Goal: Task Accomplishment & Management: Use online tool/utility

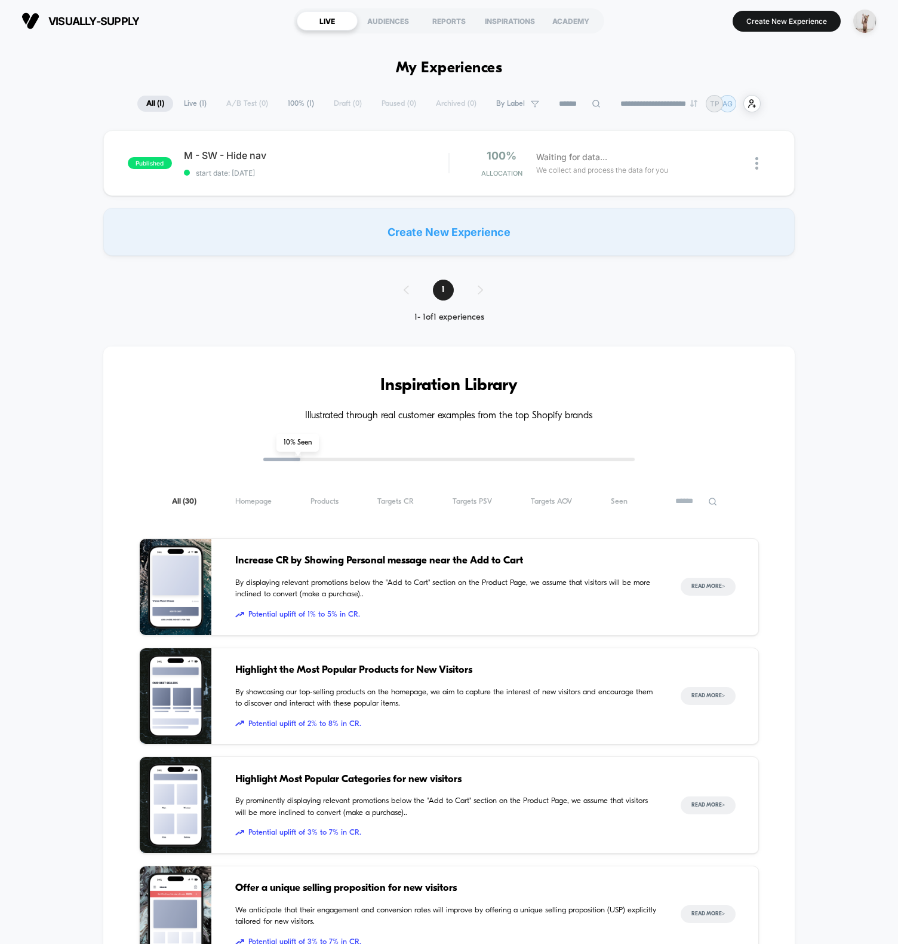
click at [459, 236] on div "Create New Experience" at bounding box center [449, 232] width 692 height 48
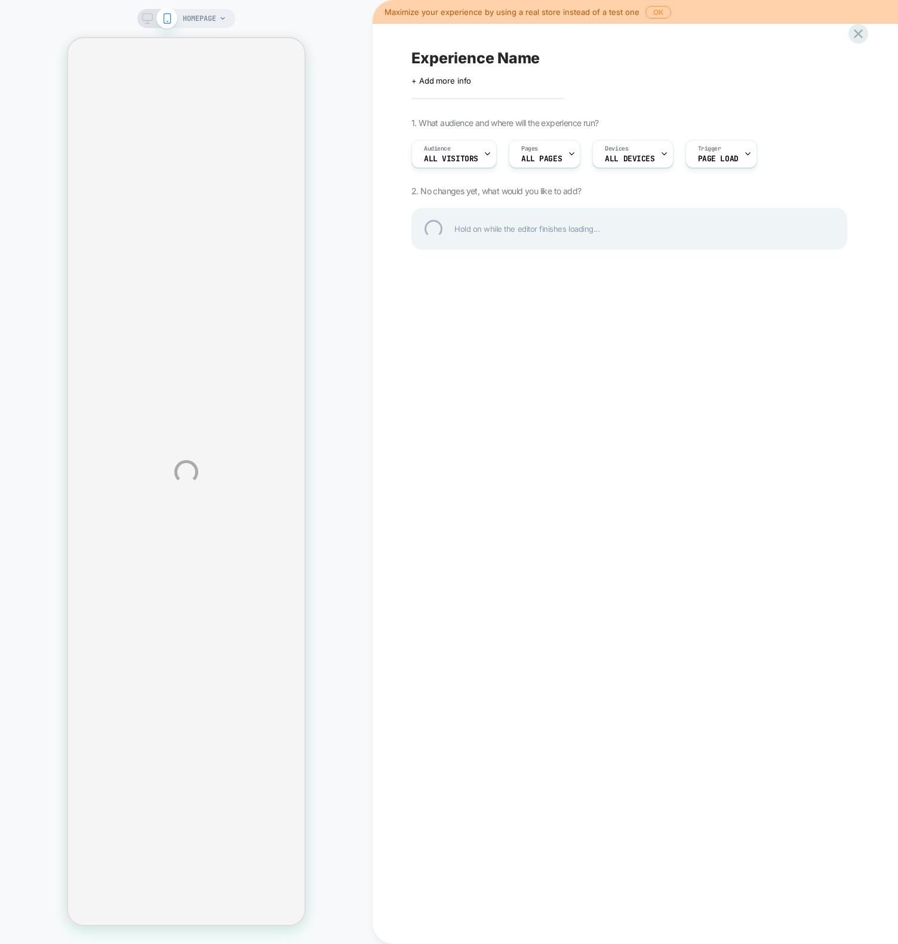
click at [479, 438] on div "HOMEPAGE Maximize your experience by using a real store instead of a test one O…" at bounding box center [449, 472] width 898 height 944
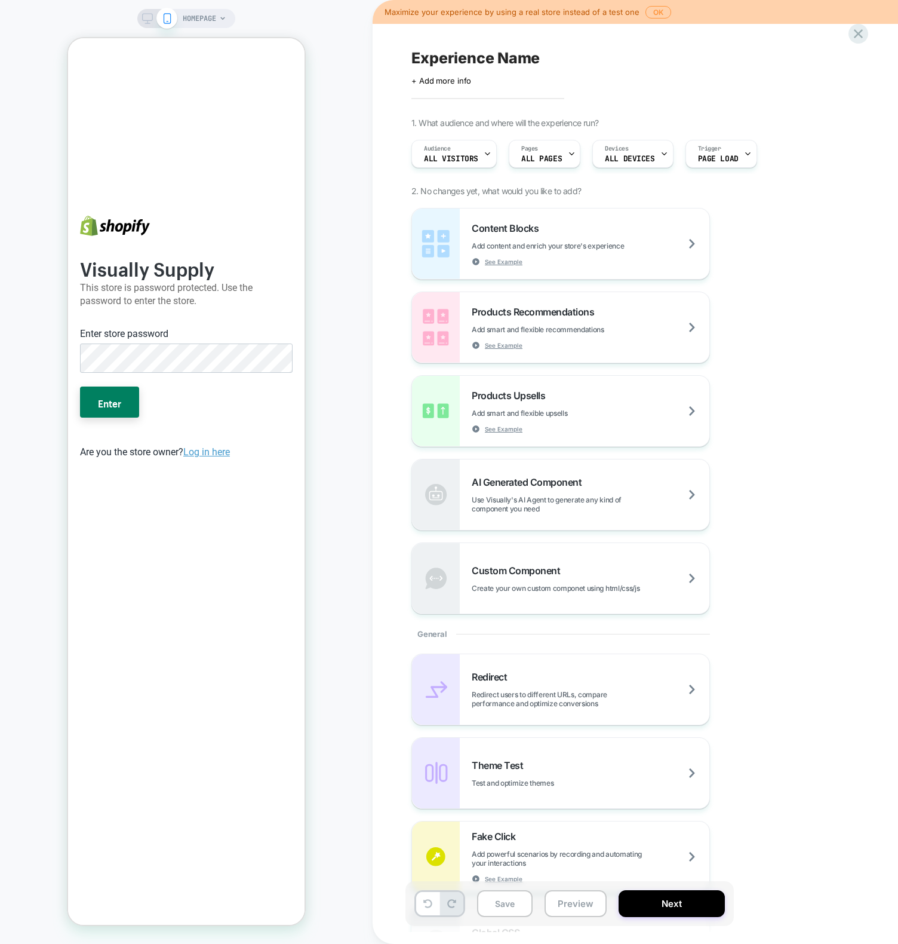
click at [341, 202] on div "HOMEPAGE" at bounding box center [186, 472] width 373 height 920
click at [313, 200] on div "HOMEPAGE" at bounding box center [186, 472] width 373 height 920
click at [345, 297] on div "HOMEPAGE" at bounding box center [186, 472] width 373 height 920
drag, startPoint x: 226, startPoint y: 266, endPoint x: 263, endPoint y: 264, distance: 36.5
click at [226, 266] on h2 "Visually Supply" at bounding box center [186, 266] width 213 height 18
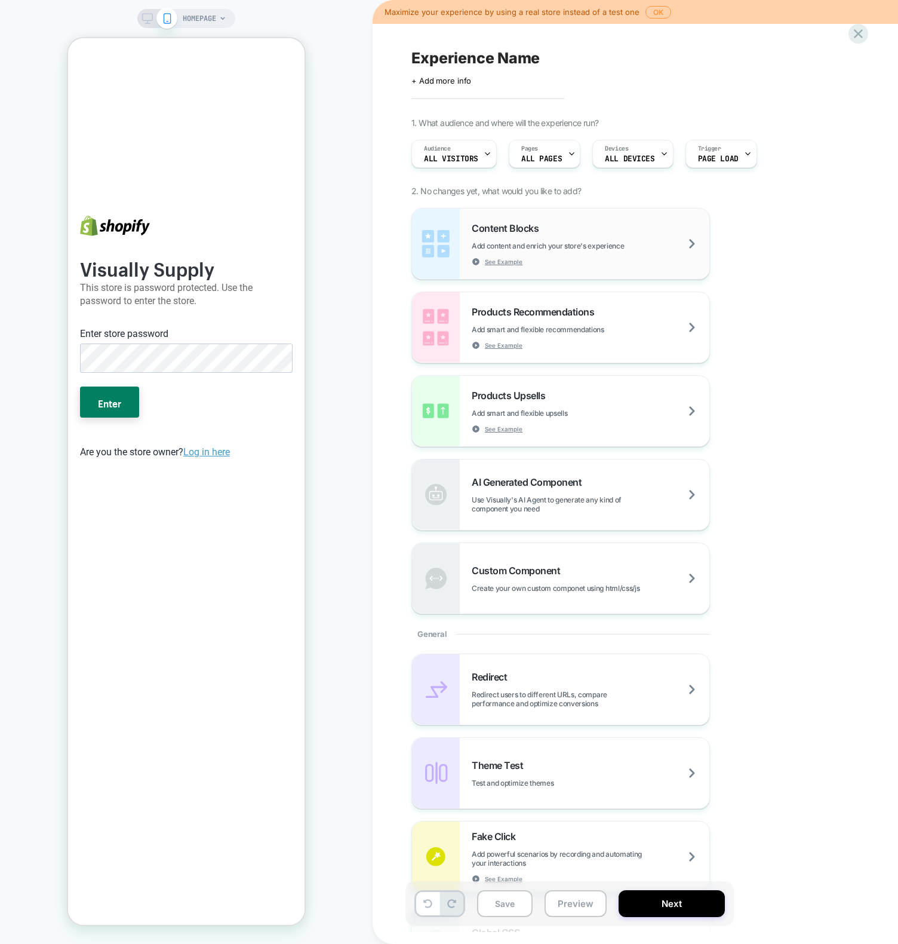
click at [508, 232] on span "Content Blocks" at bounding box center [508, 228] width 73 height 12
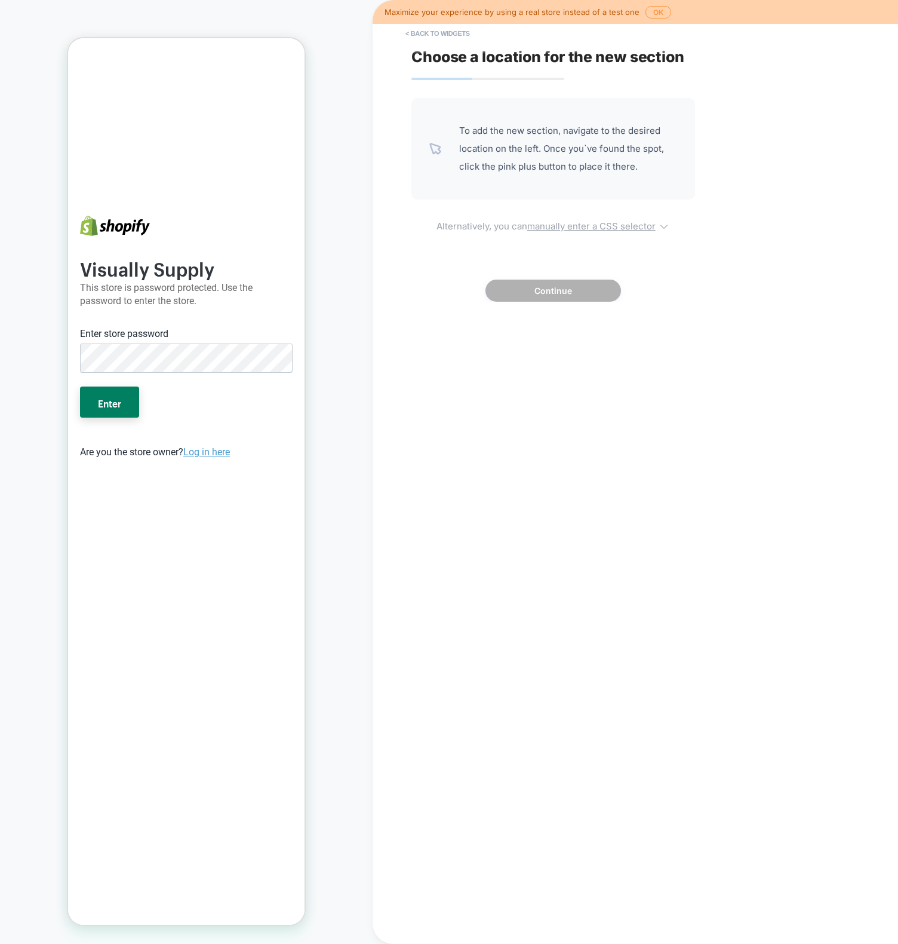
click at [549, 219] on span "Alternatively, you can manually enter a CSS selector" at bounding box center [554, 224] width 284 height 14
select select "*******"
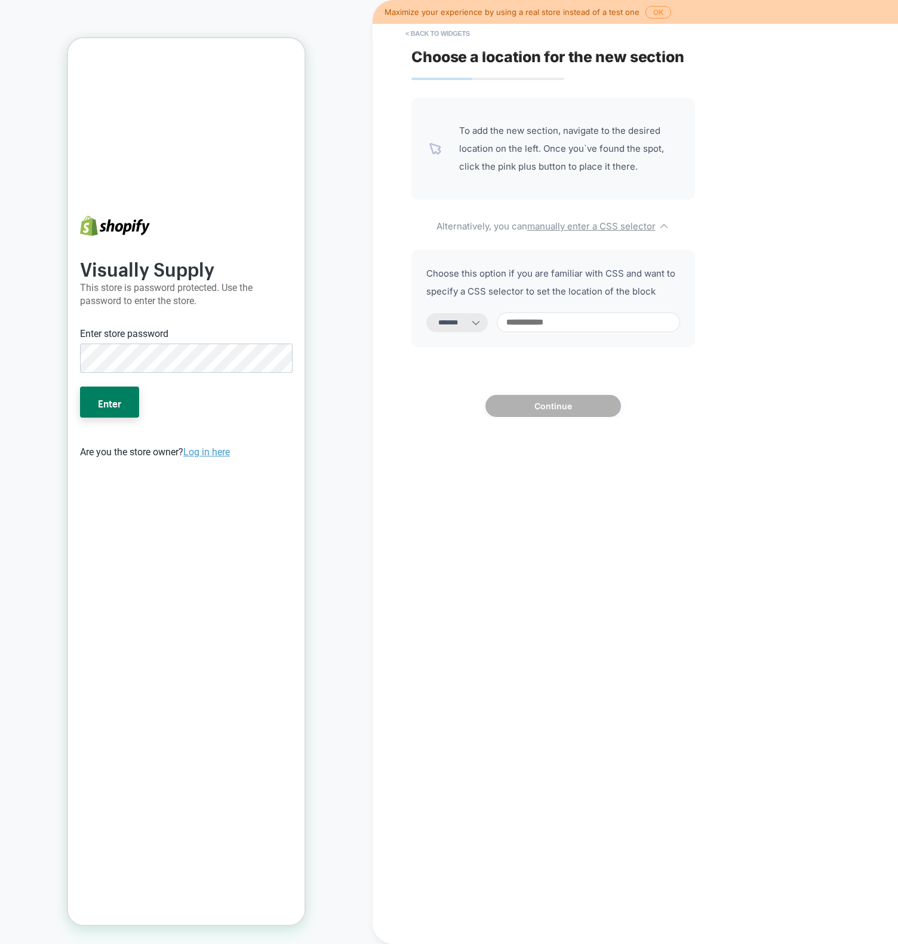
click at [541, 322] on input at bounding box center [588, 322] width 183 height 20
type input "*"
type input "****"
select select "*********"
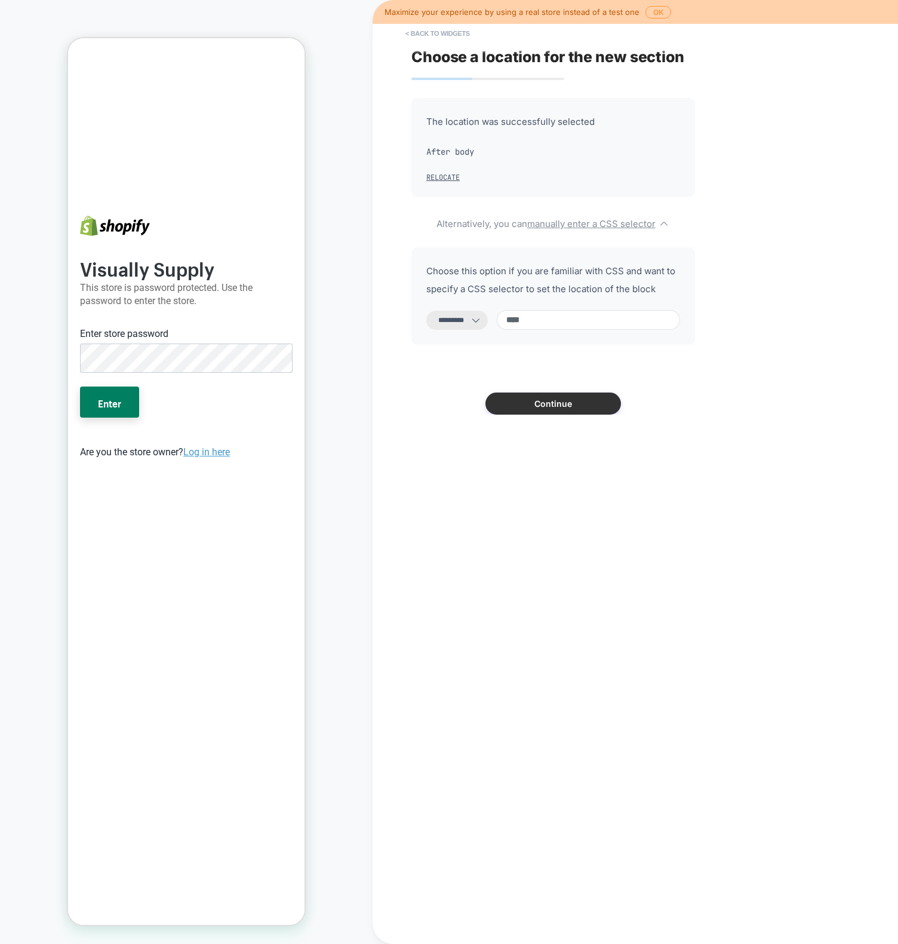
type input "****"
click at [545, 404] on button "Continue" at bounding box center [554, 403] width 136 height 22
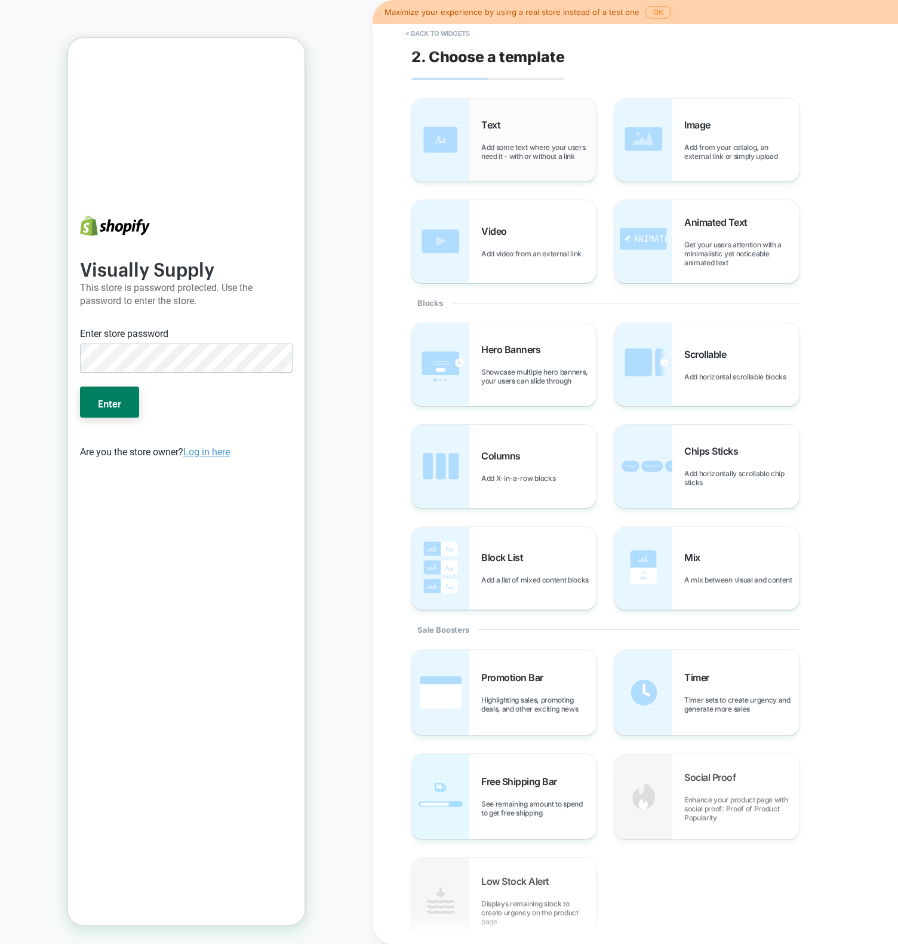
click at [486, 165] on div "Text Add some text where your users need it - with or without a link" at bounding box center [504, 140] width 184 height 82
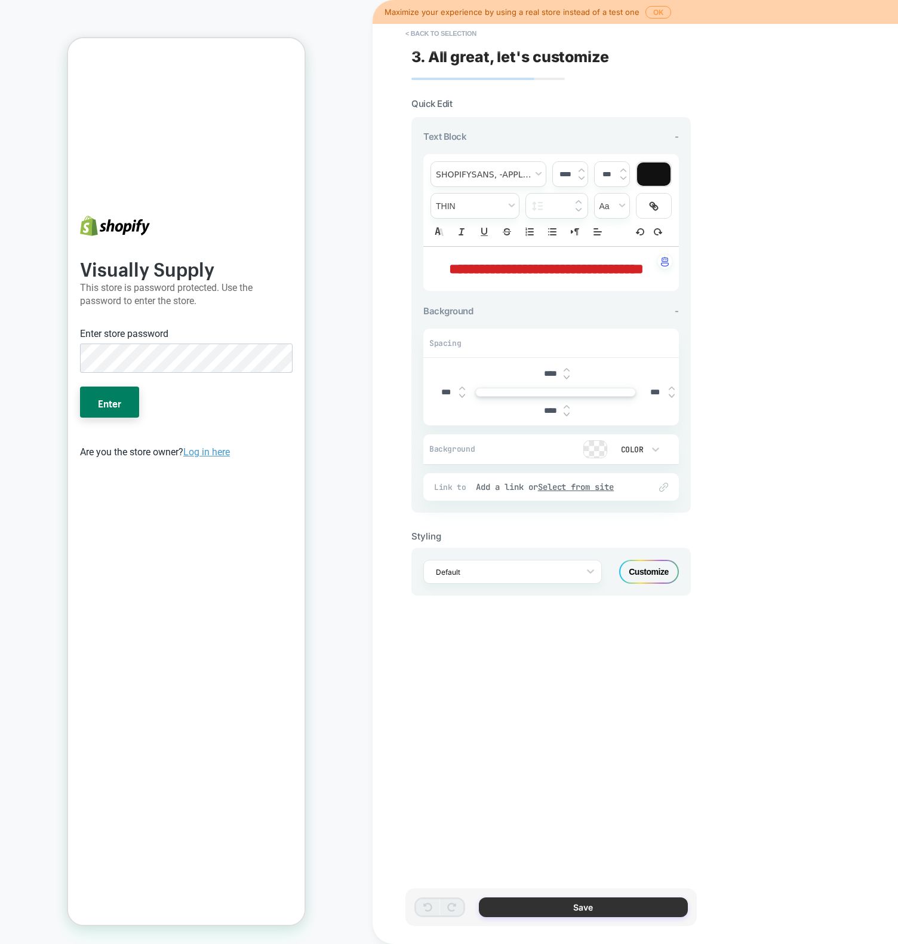
click at [647, 899] on button "Save" at bounding box center [583, 907] width 209 height 20
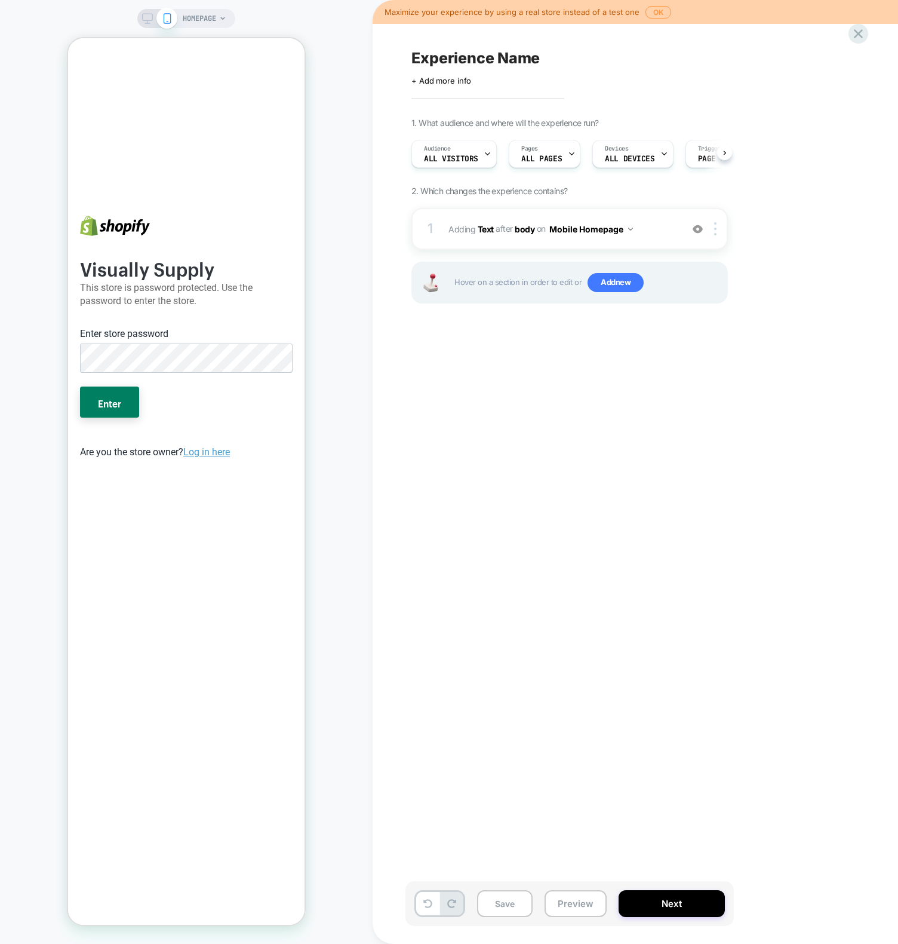
scroll to position [0, 1]
click at [610, 271] on div "Hover on a section in order to edit or Add new" at bounding box center [570, 283] width 317 height 42
click at [613, 280] on span "Add new" at bounding box center [616, 282] width 56 height 19
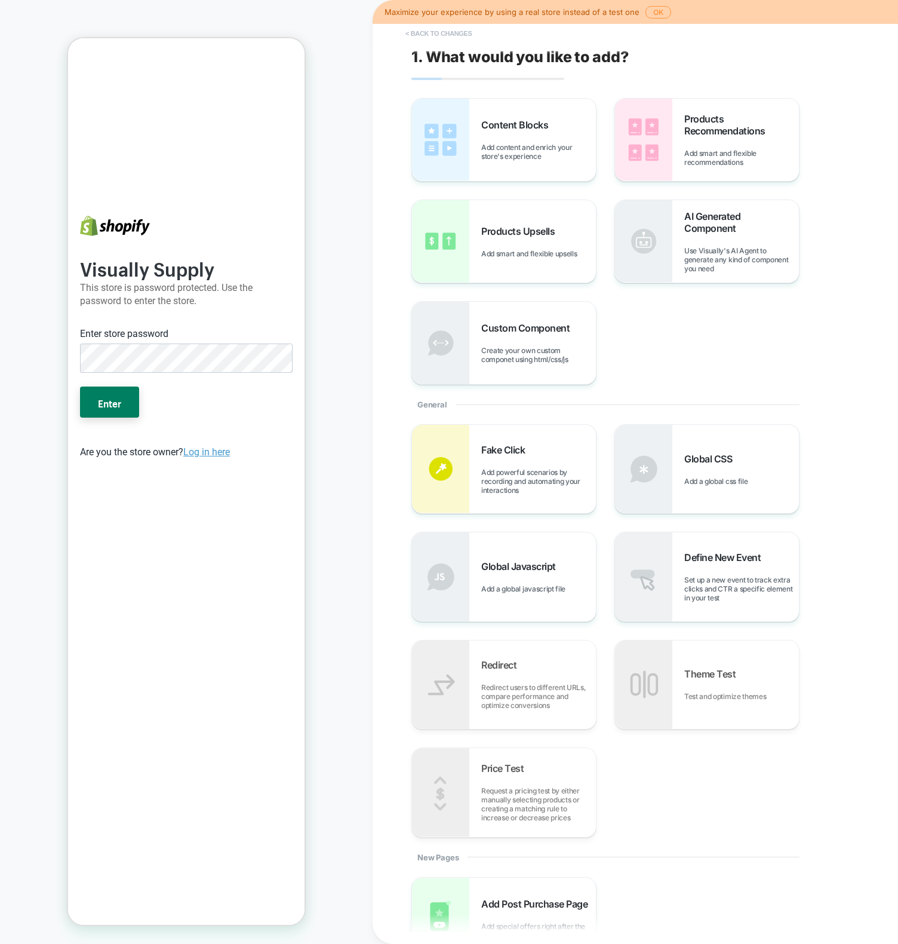
click at [434, 31] on button "< Back to changes" at bounding box center [439, 33] width 79 height 19
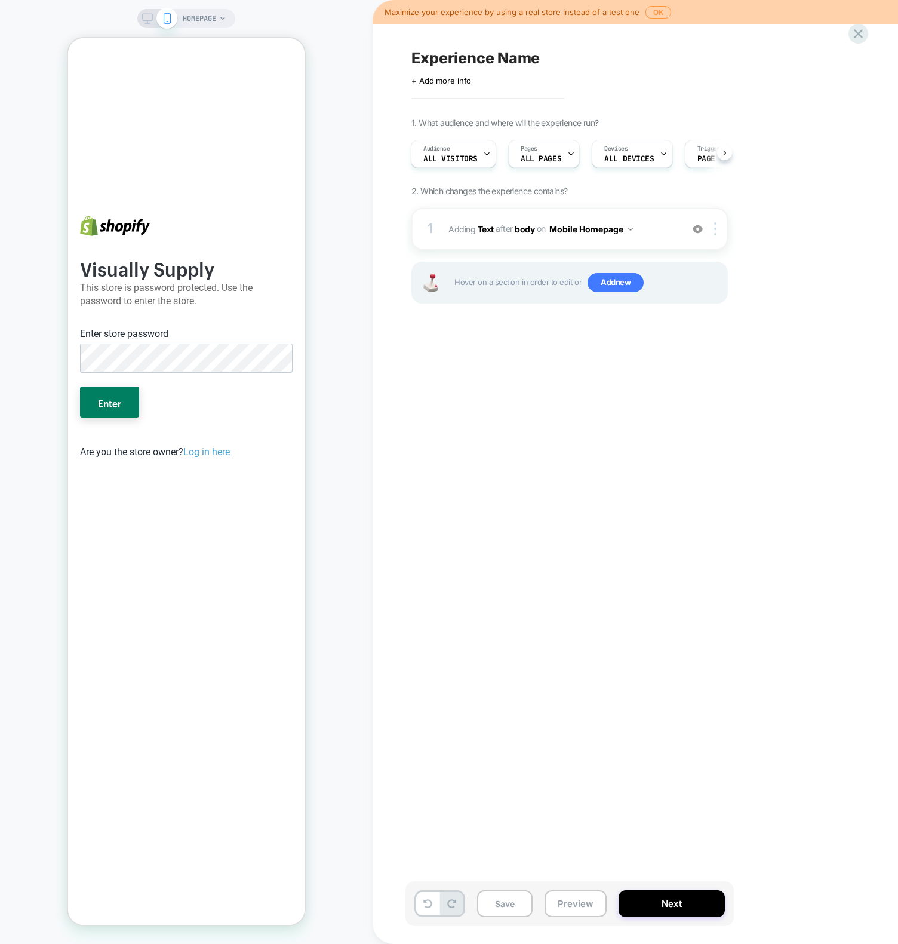
drag, startPoint x: 368, startPoint y: 94, endPoint x: 407, endPoint y: 68, distance: 47.0
click at [368, 94] on div "HOMEPAGE" at bounding box center [186, 472] width 373 height 920
click at [673, 12] on div "Maximize your experience by using a real store instead of a test one OK" at bounding box center [636, 12] width 526 height 24
click at [647, 11] on button "OK" at bounding box center [659, 12] width 26 height 13
